Goal: Information Seeking & Learning: Learn about a topic

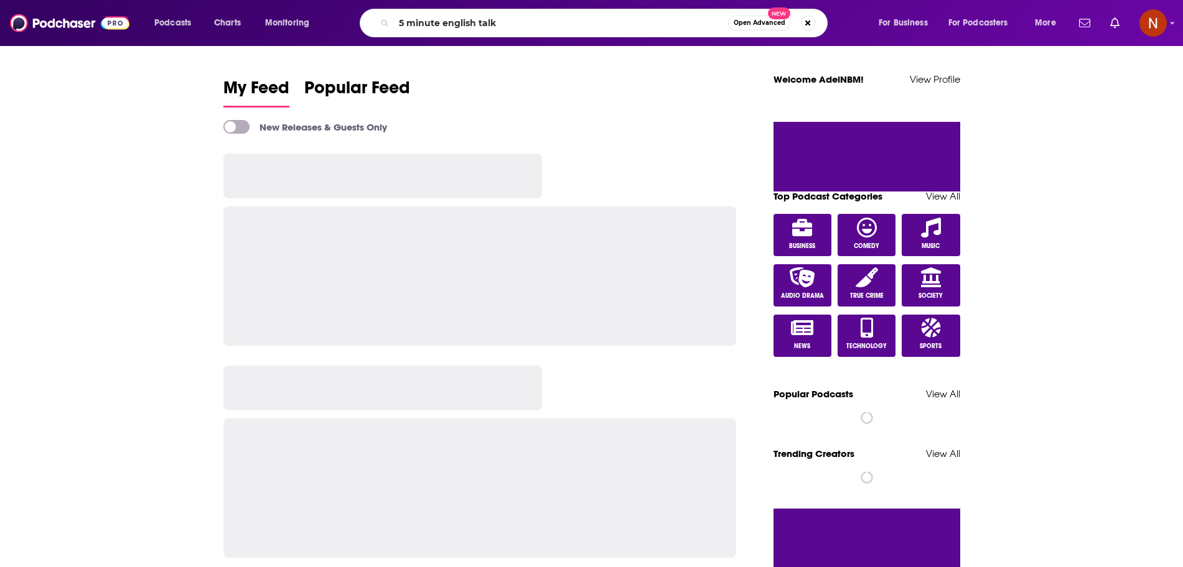
type input "5 minute english talk"
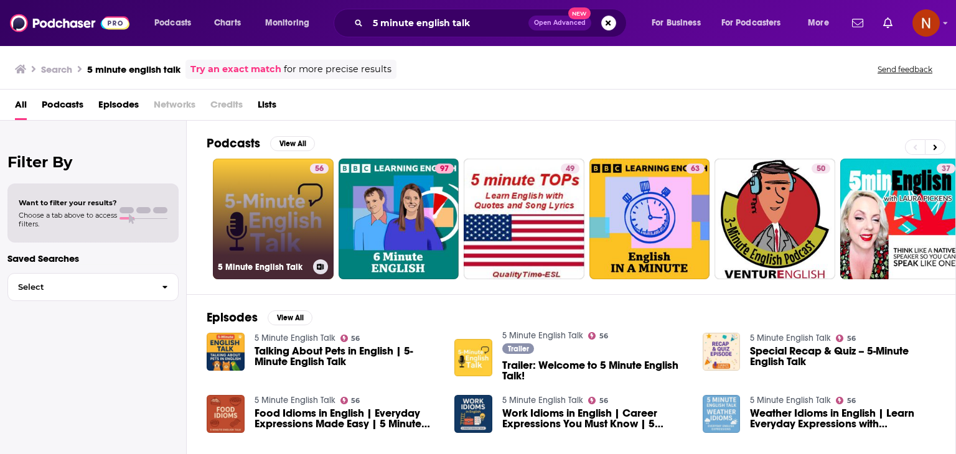
click at [244, 226] on link "56 5 Minute English Talk" at bounding box center [273, 219] width 121 height 121
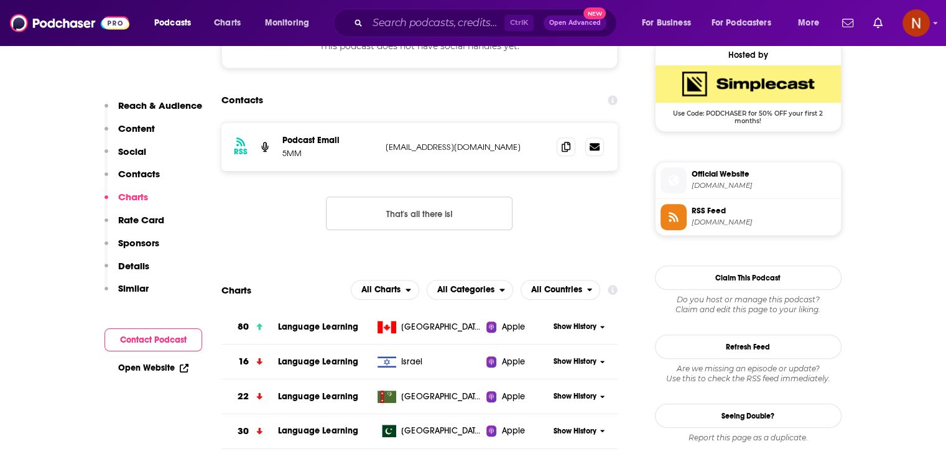
scroll to position [1046, 0]
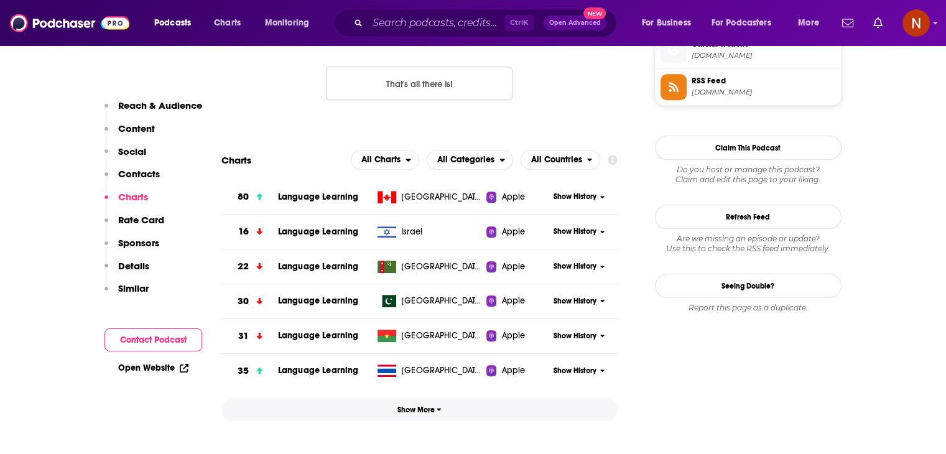
click at [418, 409] on span "Show More" at bounding box center [420, 410] width 44 height 9
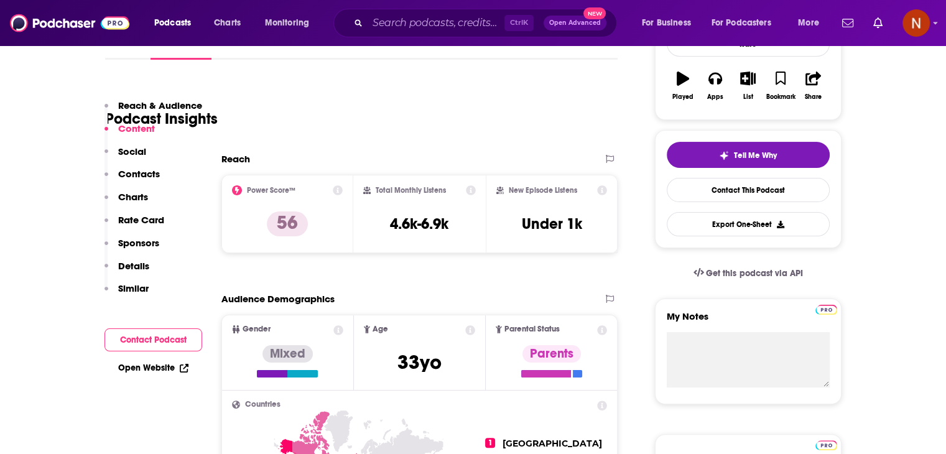
scroll to position [0, 0]
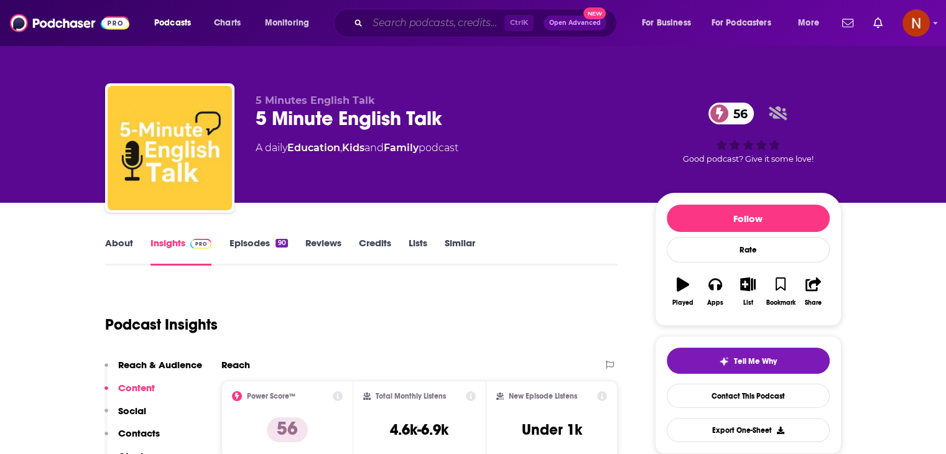
click at [436, 17] on input "Search podcasts, credits, & more..." at bounding box center [436, 23] width 137 height 20
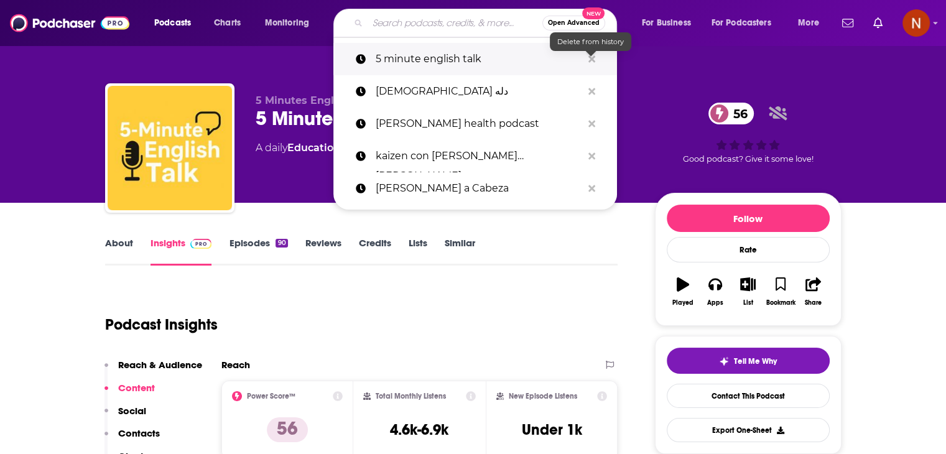
click at [590, 57] on icon "Search podcasts, credits, & more..." at bounding box center [592, 58] width 7 height 7
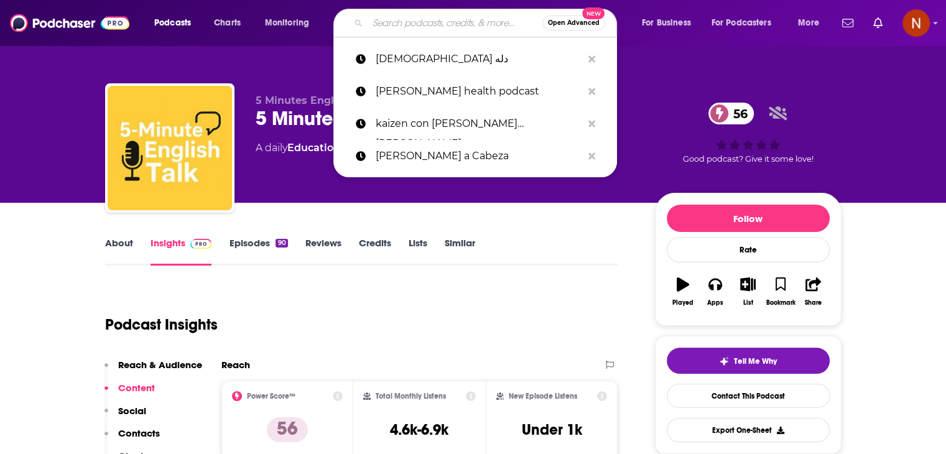
click at [572, 240] on div "About Insights Episodes 90 Reviews Credits Lists Similar" at bounding box center [361, 250] width 513 height 30
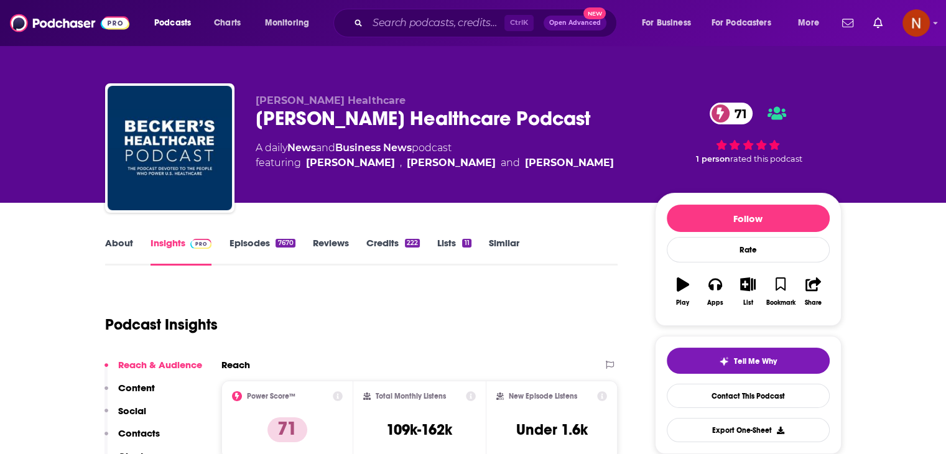
click at [281, 119] on div "[PERSON_NAME] Healthcare Podcast 71" at bounding box center [446, 118] width 380 height 24
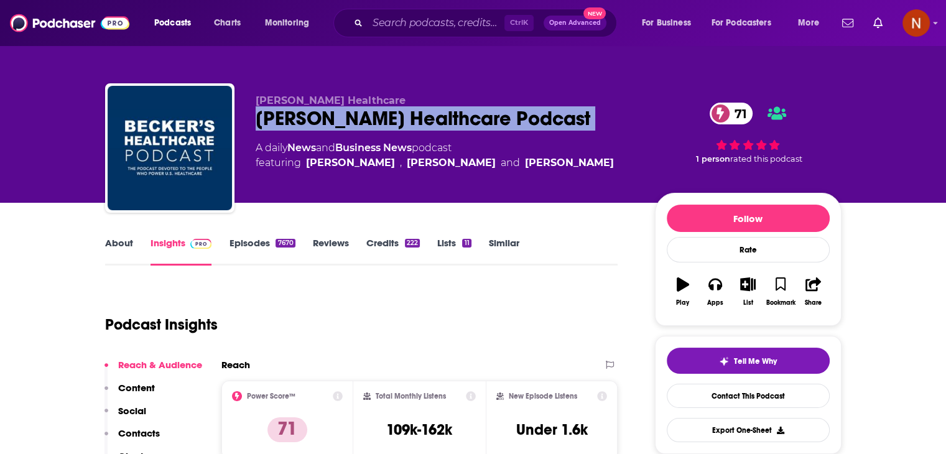
click at [281, 119] on div "[PERSON_NAME] Healthcare Podcast 71" at bounding box center [446, 118] width 380 height 24
copy div "[PERSON_NAME] Healthcare Podcast 71"
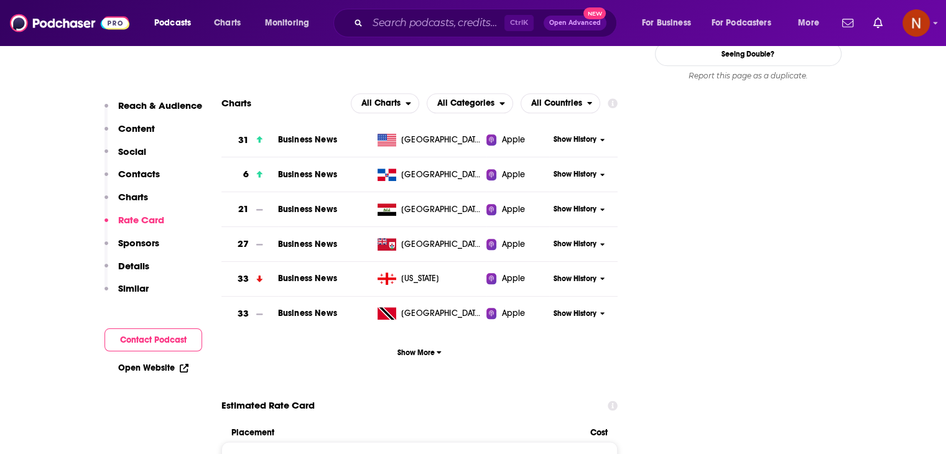
scroll to position [1312, 0]
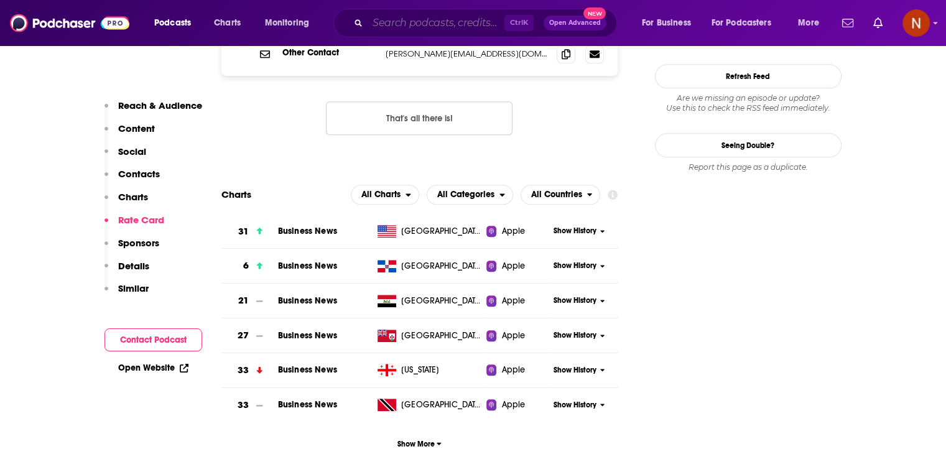
click at [413, 31] on input "Search podcasts, credits, & more..." at bounding box center [436, 23] width 137 height 20
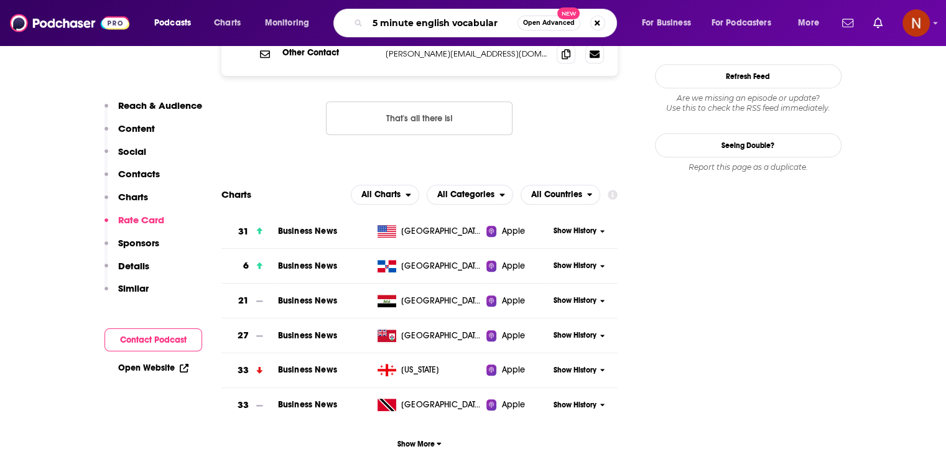
type input "5 minute english vocabulary"
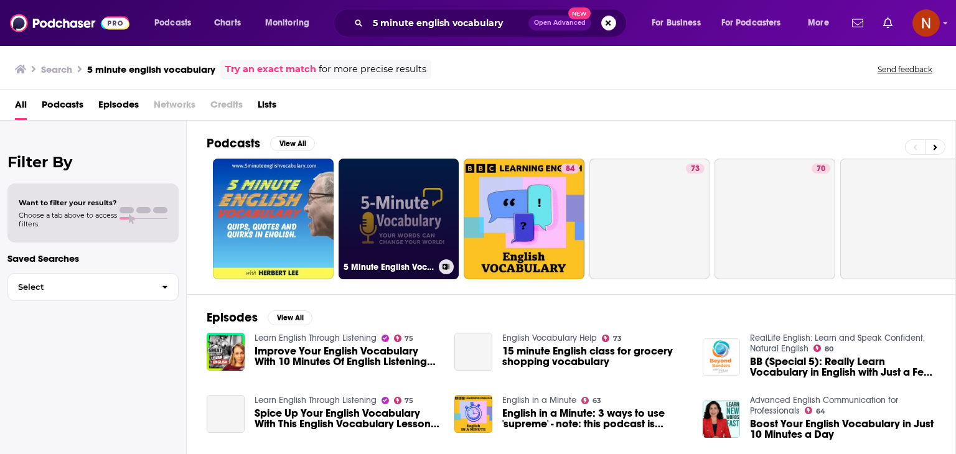
click at [399, 192] on link "5 Minute English Vocabulary Show" at bounding box center [398, 219] width 121 height 121
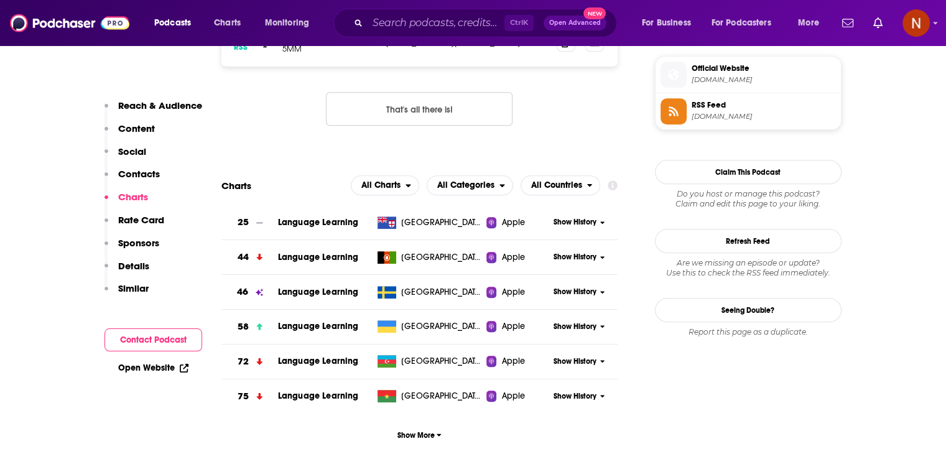
scroll to position [1117, 0]
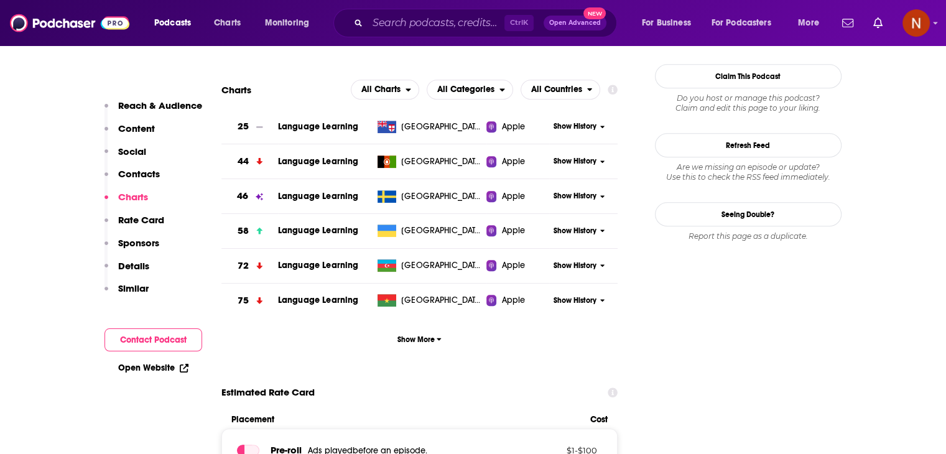
click at [423, 320] on section "25 Language Learning [GEOGRAPHIC_DATA] Apple Show History 44 Language Learning …" at bounding box center [419, 230] width 397 height 241
click at [419, 337] on span "Show More" at bounding box center [420, 339] width 44 height 9
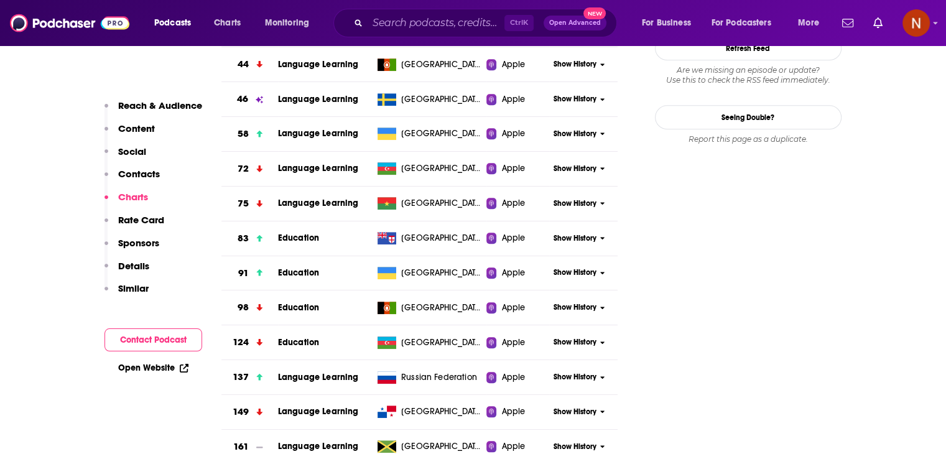
scroll to position [1212, 0]
